Goal: Transaction & Acquisition: Download file/media

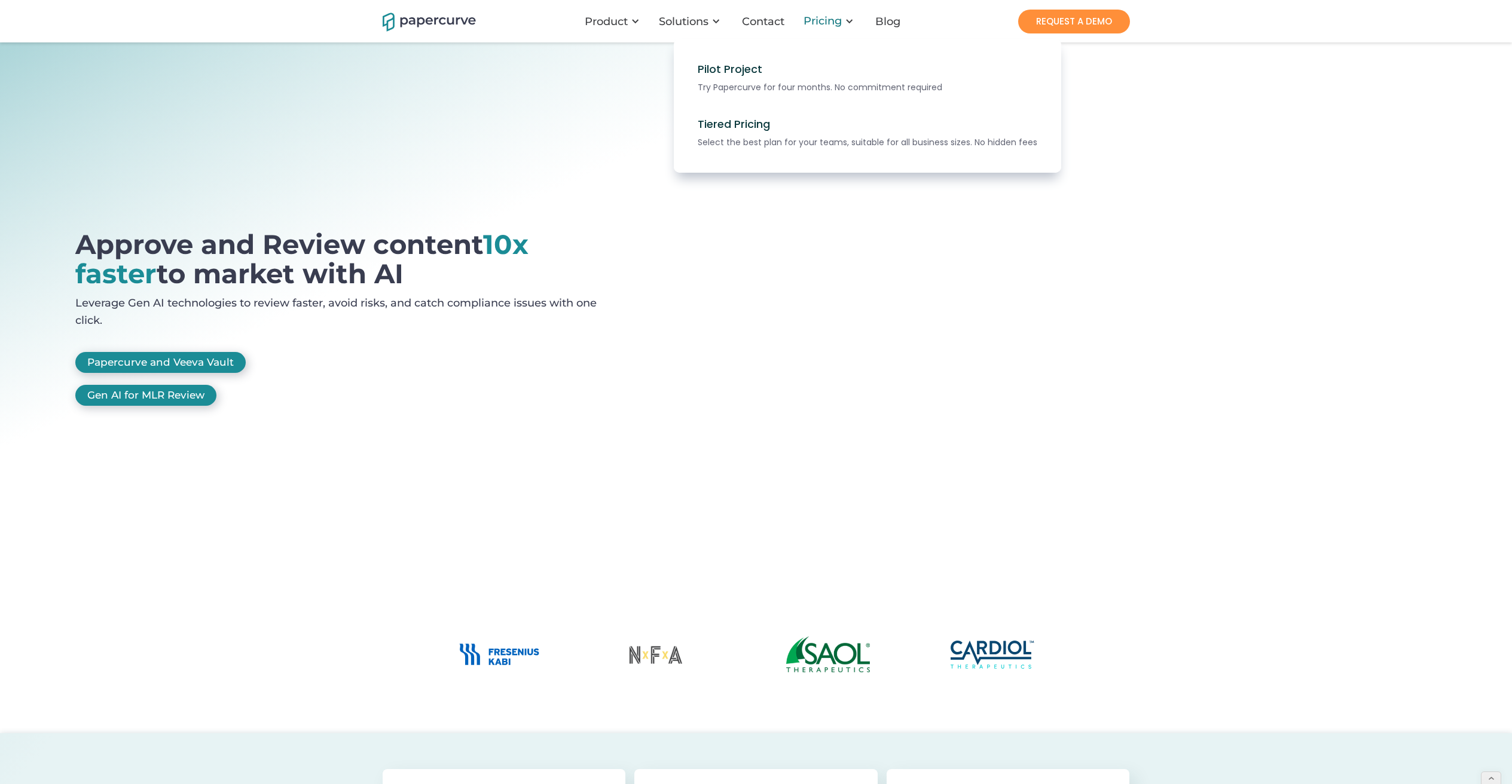
click at [829, 22] on div "Pricing" at bounding box center [823, 21] width 39 height 12
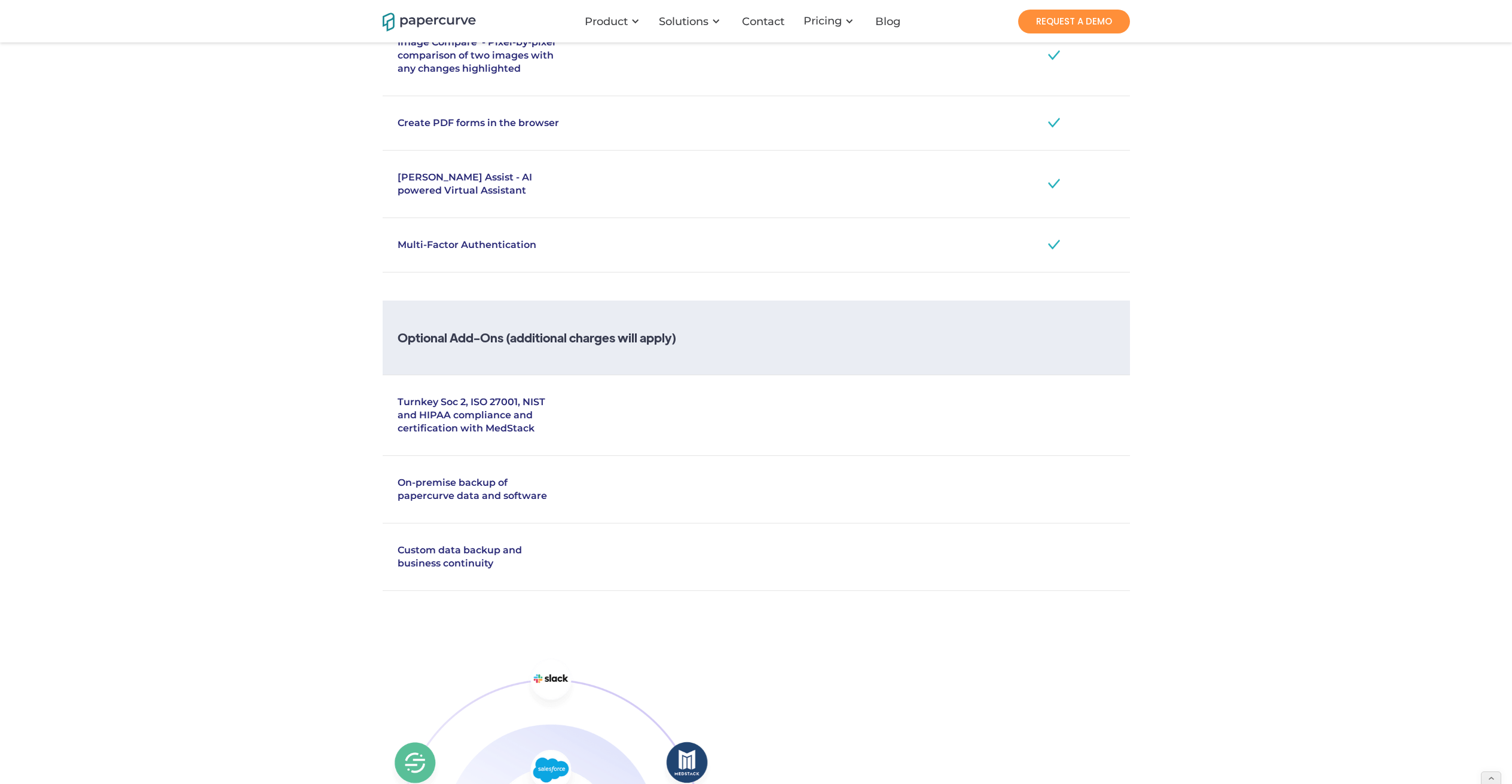
scroll to position [2390, 0]
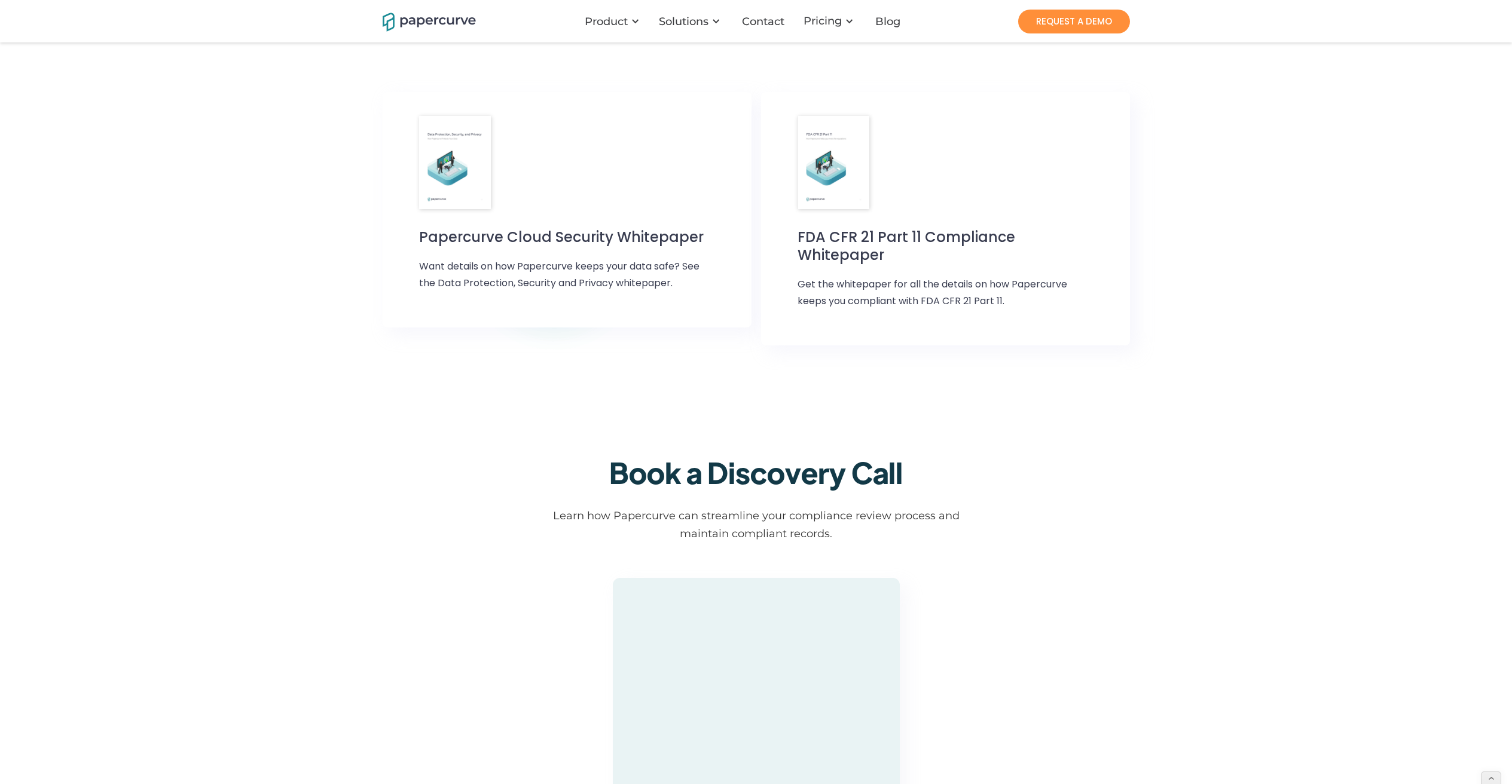
scroll to position [1154, 0]
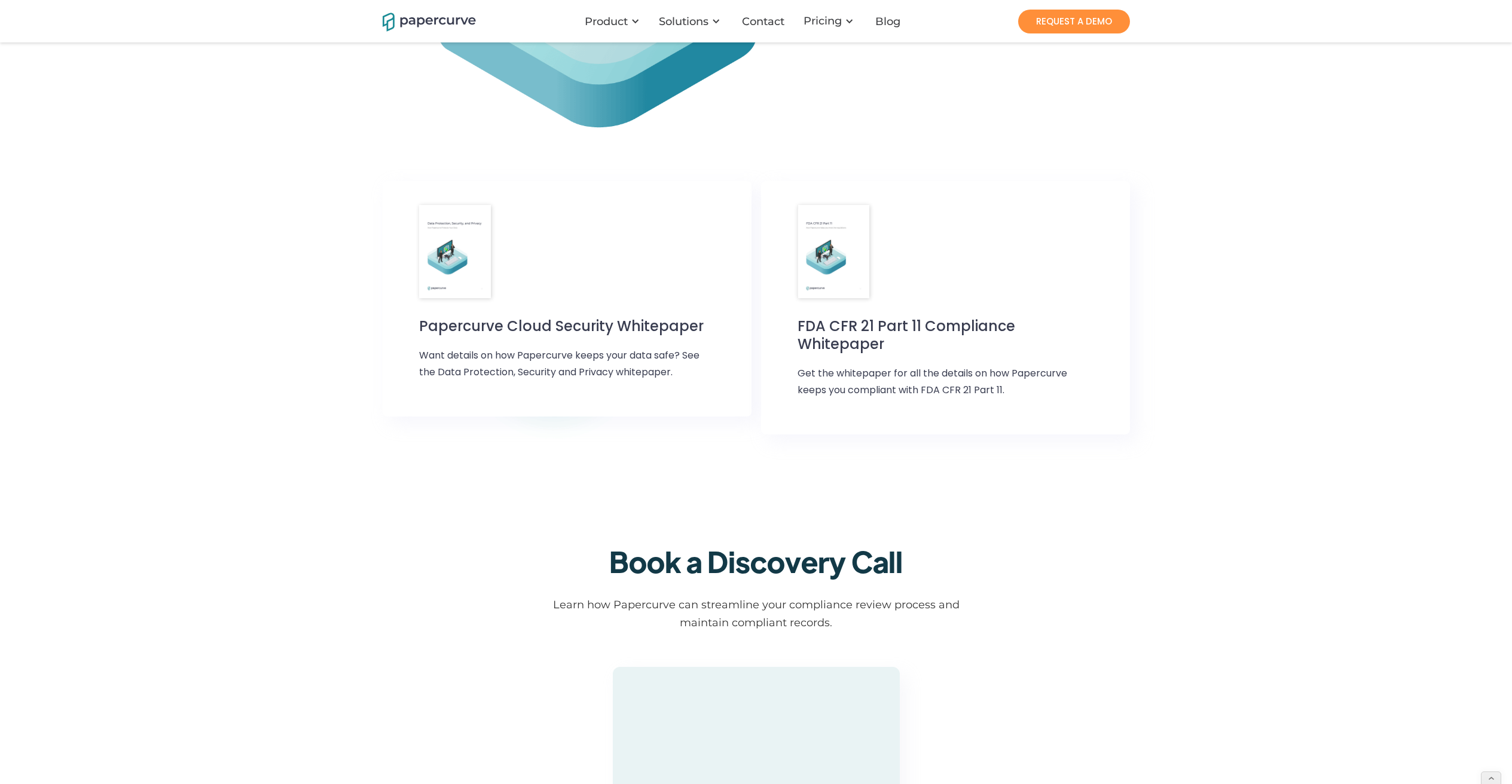
click at [628, 342] on div "Papercurve Cloud Security Whitepaper Want details on how Papercurve keeps your …" at bounding box center [566, 355] width 295 height 76
click at [262, 356] on div at bounding box center [633, 269] width 1076 height 288
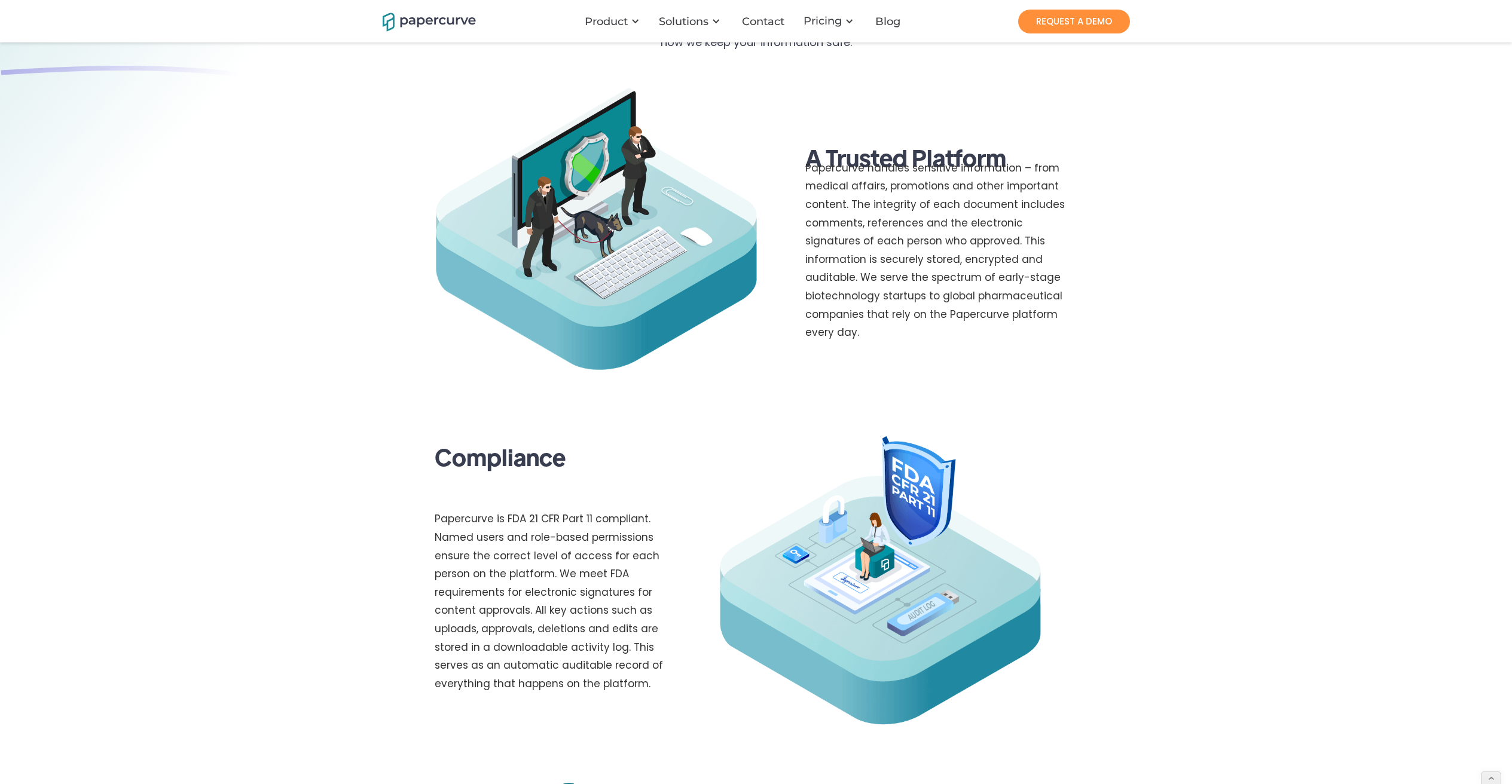
scroll to position [0, 0]
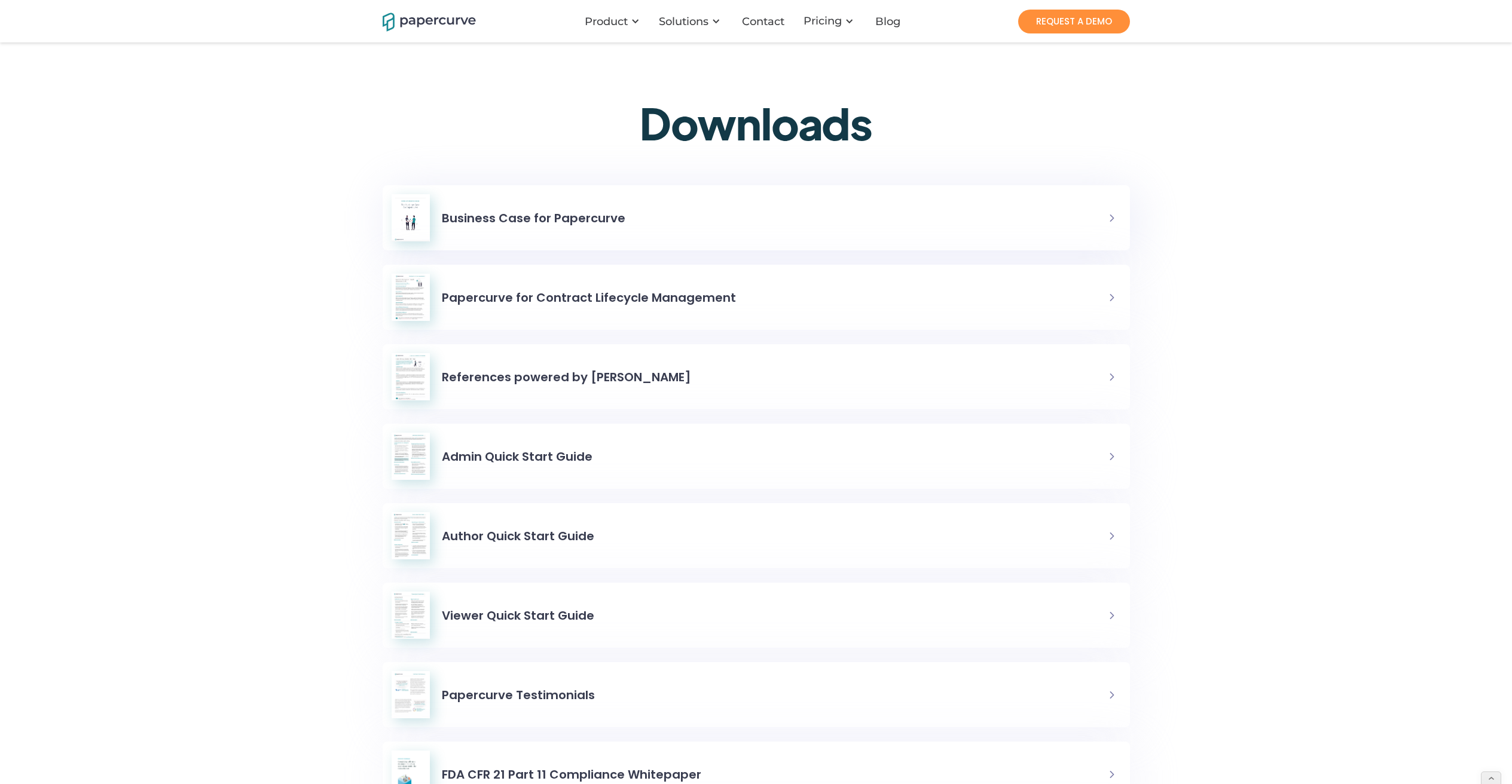
click at [594, 227] on h6 "Business Case for Papercurve" at bounding box center [534, 218] width 184 height 22
click at [574, 308] on div "Papercurve for Contract Lifecycle Management" at bounding box center [588, 297] width 294 height 33
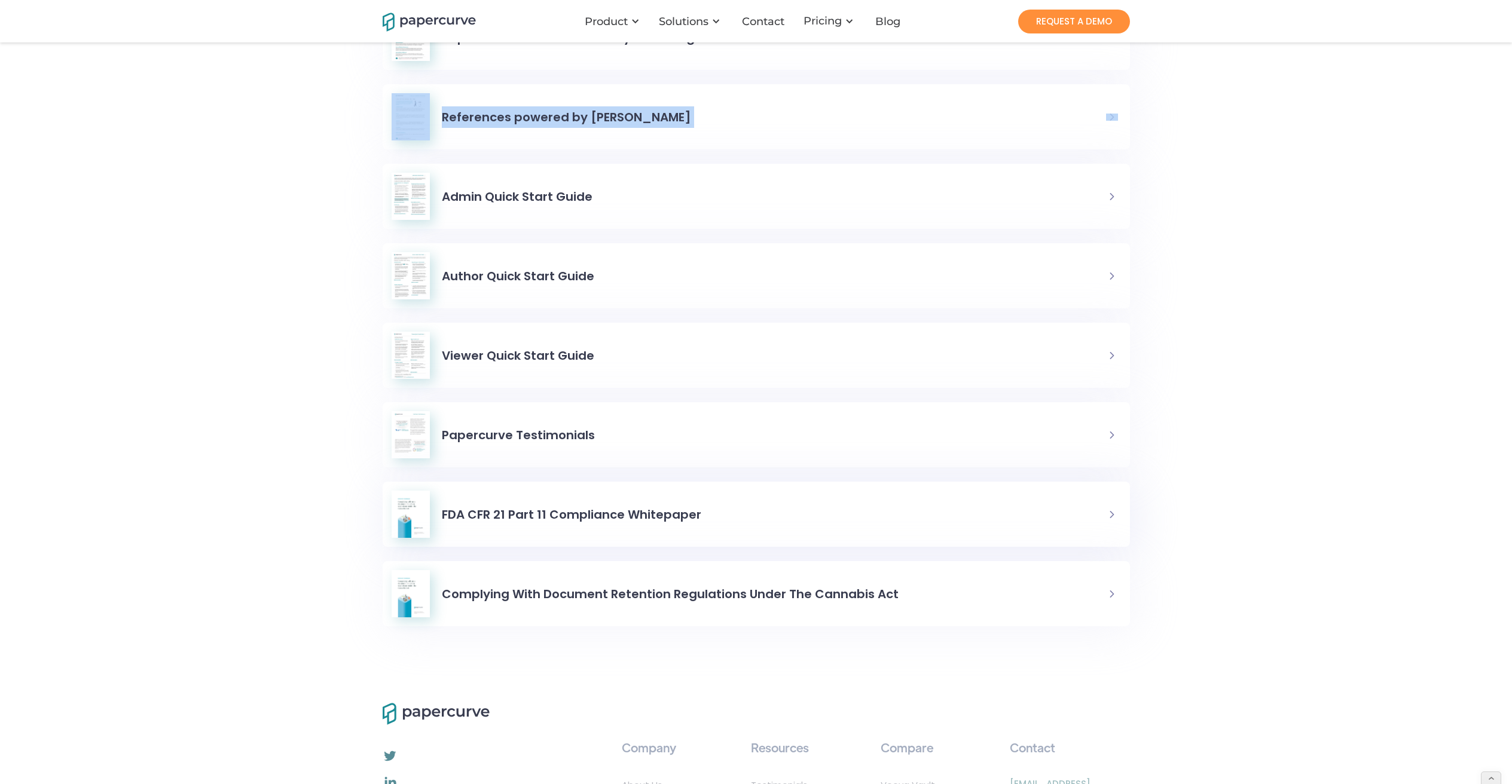
scroll to position [273, 0]
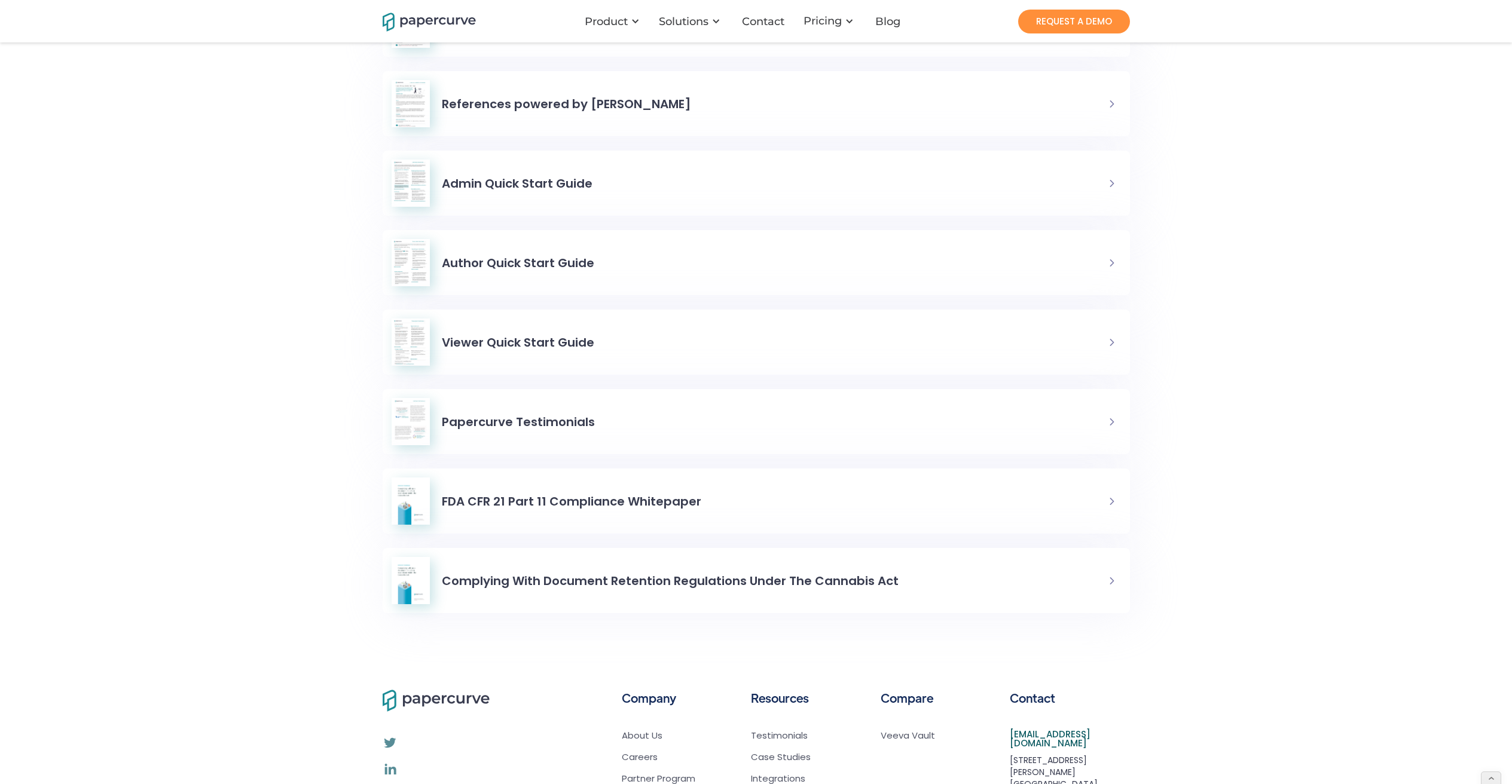
click at [642, 302] on div "Business Case for Papercurve Papercurve for Contract Lifecycle Management Refer…" at bounding box center [756, 270] width 747 height 715
click at [638, 324] on div "Viewer Quick Start Guide" at bounding box center [749, 342] width 714 height 47
